Goal: Task Accomplishment & Management: Use online tool/utility

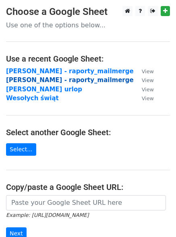
click at [48, 78] on strong "[PERSON_NAME] - raporty_mailmerge" at bounding box center [69, 79] width 127 height 7
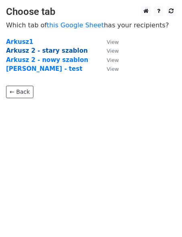
click at [55, 52] on strong "Arkusz 2 - stary szablon" at bounding box center [47, 50] width 82 height 7
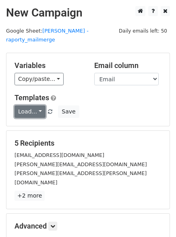
click at [39, 105] on link "Load..." at bounding box center [29, 111] width 31 height 12
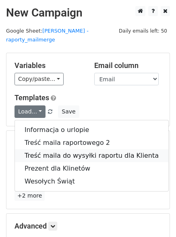
click at [45, 149] on link "Treść maila do wysyłki raportu dla Klienta" at bounding box center [91, 155] width 153 height 13
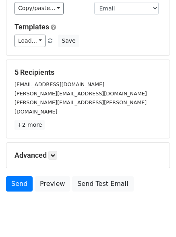
scroll to position [74, 0]
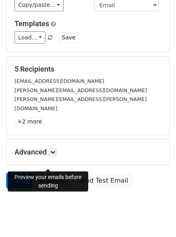
click at [55, 173] on link "Preview" at bounding box center [52, 180] width 35 height 15
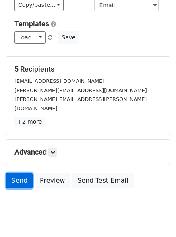
click at [12, 173] on link "Send" at bounding box center [19, 180] width 27 height 15
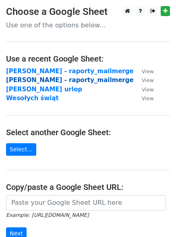
click at [53, 82] on strong "[PERSON_NAME] - raporty_mailmerge" at bounding box center [69, 79] width 127 height 7
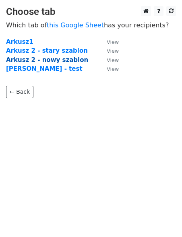
click at [51, 61] on strong "Arkusz 2 - nowy szablon" at bounding box center [47, 59] width 82 height 7
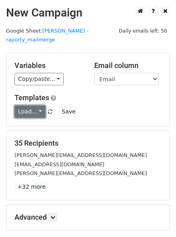
click at [35, 105] on link "Load..." at bounding box center [29, 111] width 31 height 12
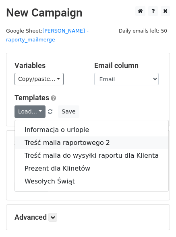
click at [36, 136] on link "Treść maila raportowego 2" at bounding box center [91, 142] width 153 height 13
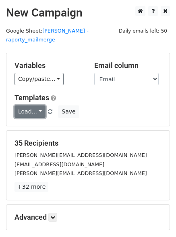
click at [38, 105] on link "Load..." at bounding box center [29, 111] width 31 height 12
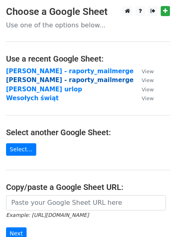
click at [47, 82] on strong "[PERSON_NAME] - raporty_mailmerge" at bounding box center [69, 79] width 127 height 7
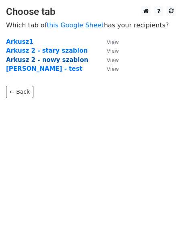
click at [59, 60] on strong "Arkusz 2 - nowy szablon" at bounding box center [47, 59] width 82 height 7
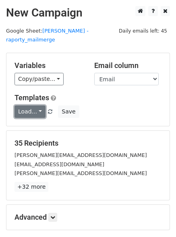
click at [35, 105] on link "Load..." at bounding box center [29, 111] width 31 height 12
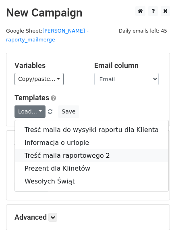
click at [39, 149] on link "Treść maila raportowego 2" at bounding box center [91, 155] width 153 height 13
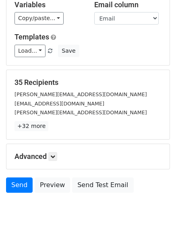
scroll to position [74, 0]
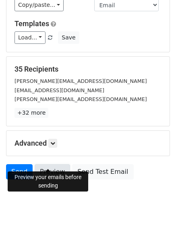
click at [38, 164] on link "Preview" at bounding box center [52, 171] width 35 height 15
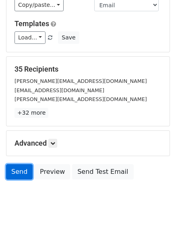
click at [20, 164] on link "Send" at bounding box center [19, 171] width 27 height 15
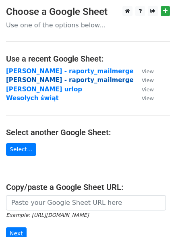
click at [58, 83] on strong "[PERSON_NAME] - raporty_mailmerge" at bounding box center [69, 79] width 127 height 7
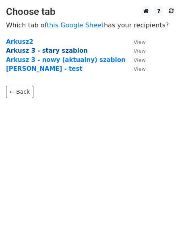
click at [52, 47] on strong "Arkusz 3 - stary szablon" at bounding box center [47, 50] width 82 height 7
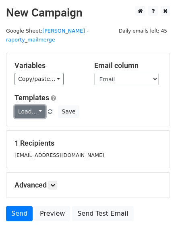
click at [37, 105] on link "Load..." at bounding box center [29, 111] width 31 height 12
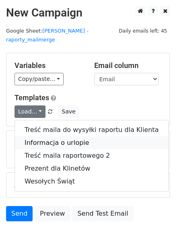
click at [42, 136] on link "Informacja o urlopie" at bounding box center [91, 142] width 153 height 13
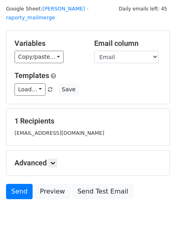
scroll to position [24, 0]
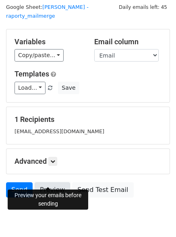
click at [45, 182] on link "Preview" at bounding box center [52, 189] width 35 height 15
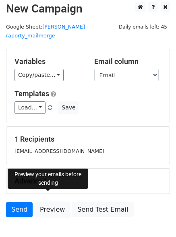
scroll to position [0, 0]
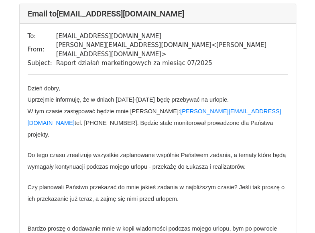
scroll to position [53, 0]
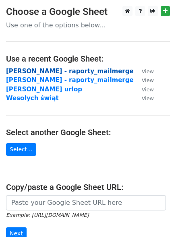
click at [43, 72] on strong "[PERSON_NAME] - raporty_mailmerge" at bounding box center [69, 71] width 127 height 7
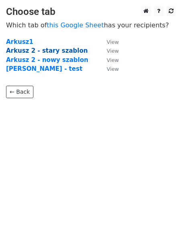
click at [52, 50] on strong "Arkusz 2 - stary szablon" at bounding box center [47, 50] width 82 height 7
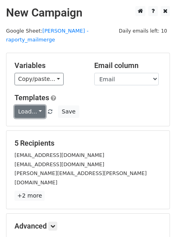
click at [35, 105] on link "Load..." at bounding box center [29, 111] width 31 height 12
